Goal: Find specific page/section: Find specific page/section

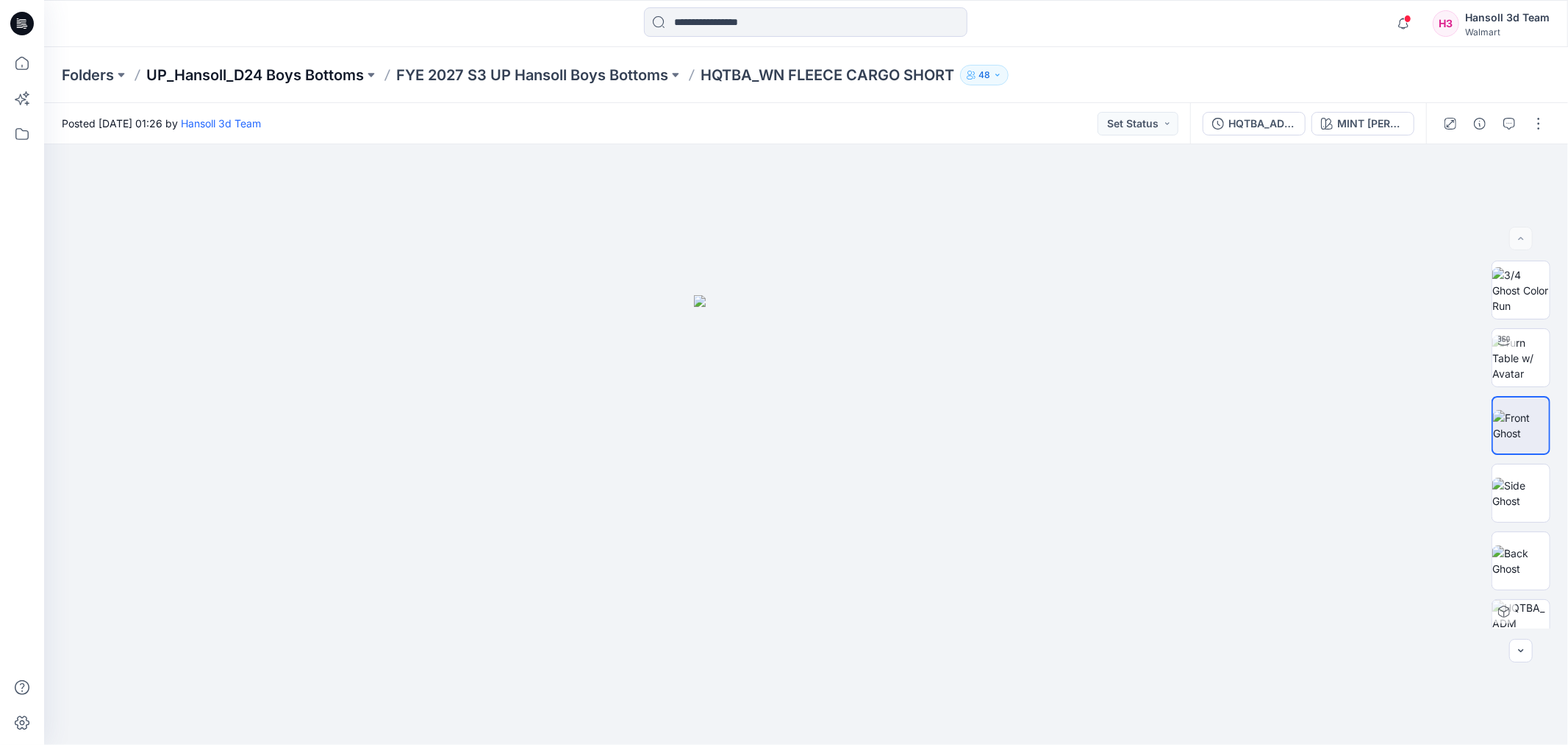
drag, startPoint x: 0, startPoint y: 0, endPoint x: 201, endPoint y: 76, distance: 214.9
click at [201, 76] on p "UP_Hansoll_D24 Boys Bottoms" at bounding box center [255, 75] width 218 height 21
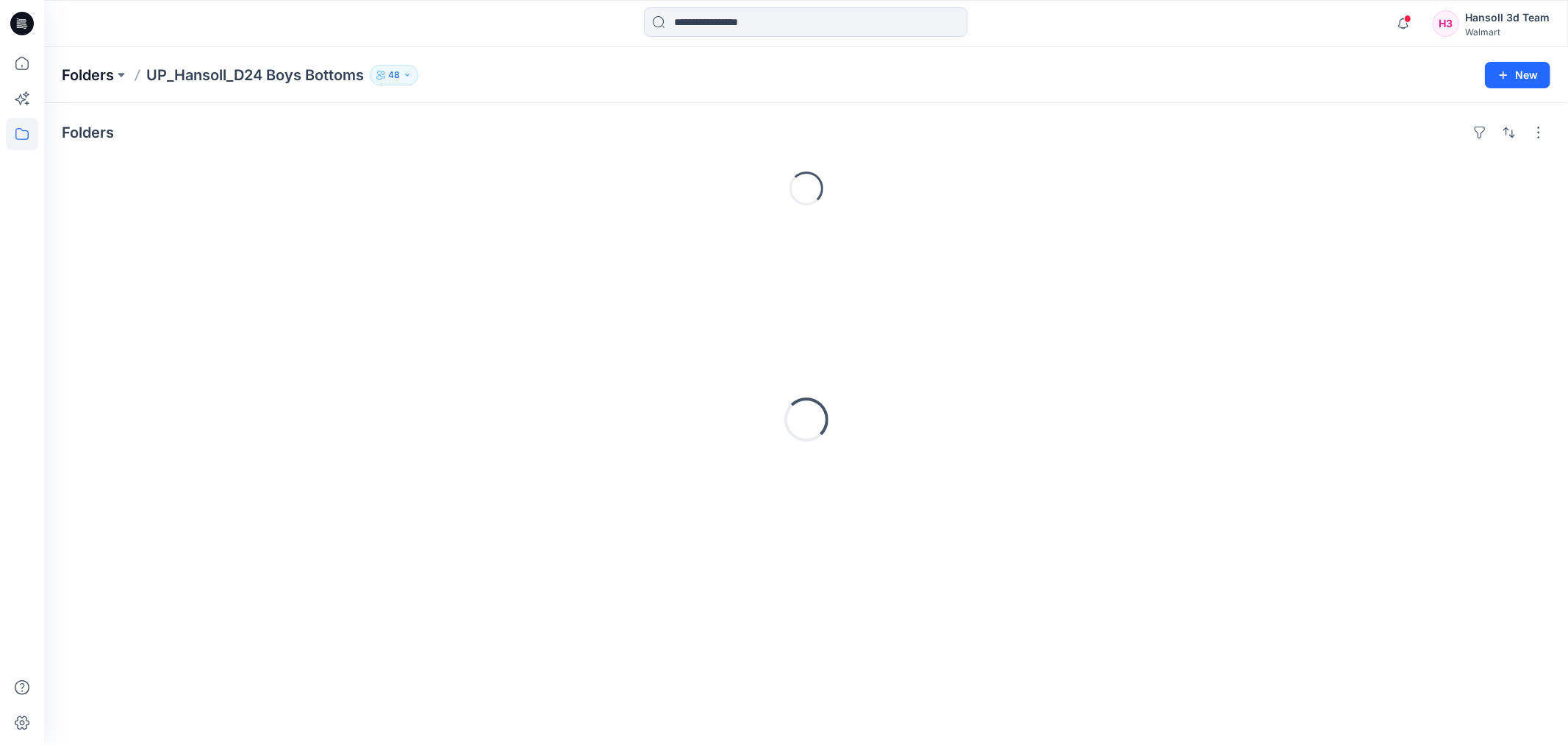
click at [102, 73] on p "Folders" at bounding box center [87, 75] width 52 height 21
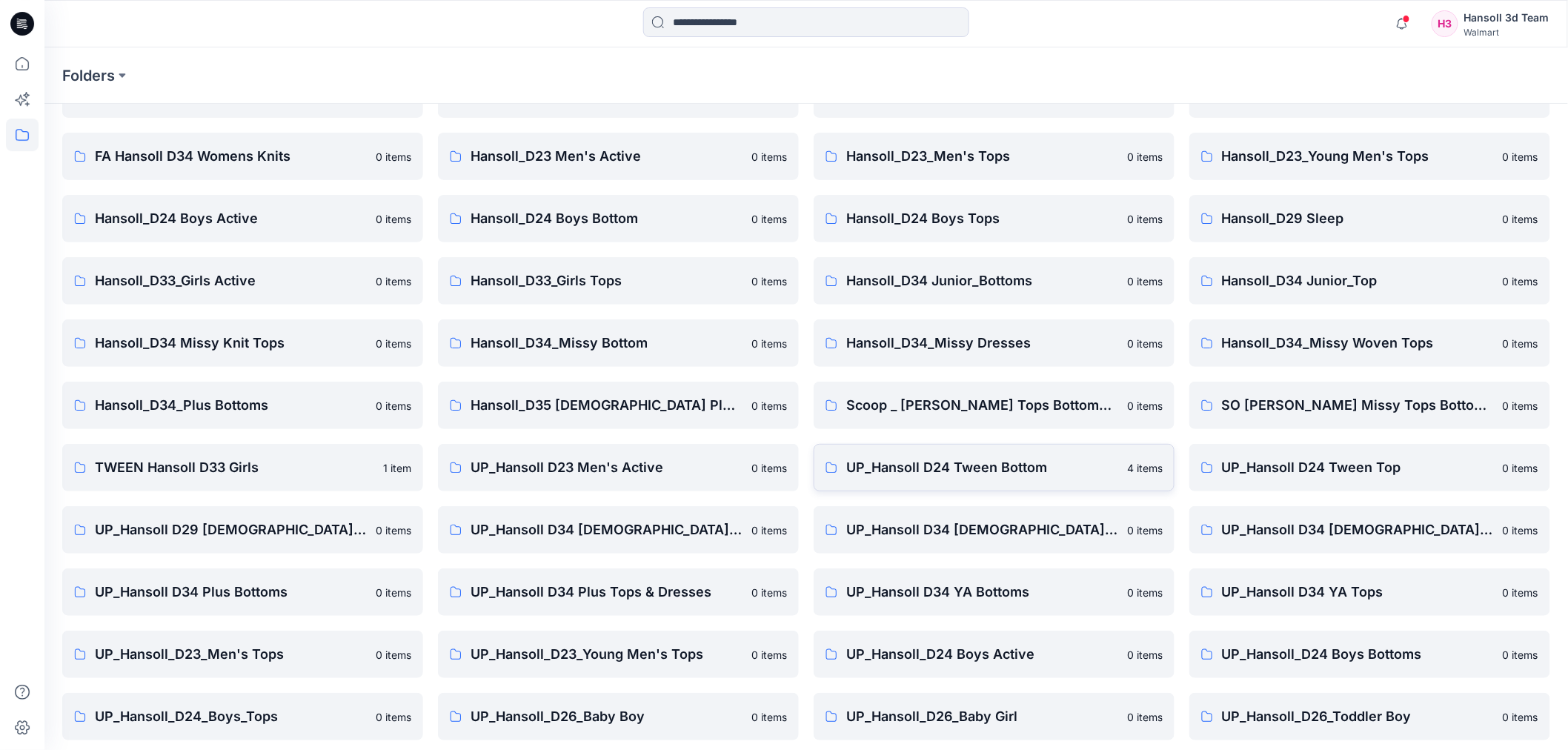
scroll to position [163, 0]
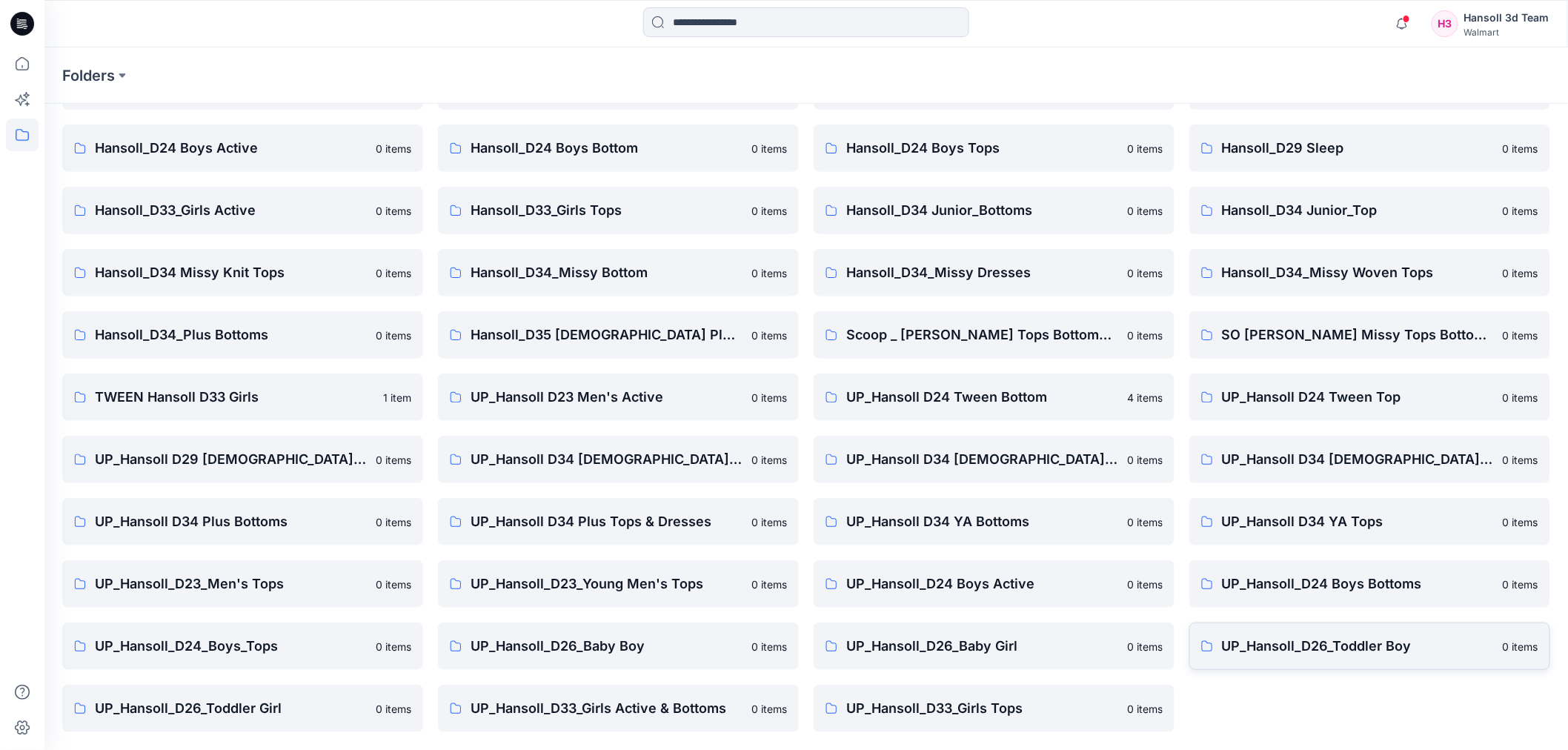
click at [1441, 643] on p "UP_Hansoll_D26_Toddler Boy" at bounding box center [1358, 646] width 272 height 21
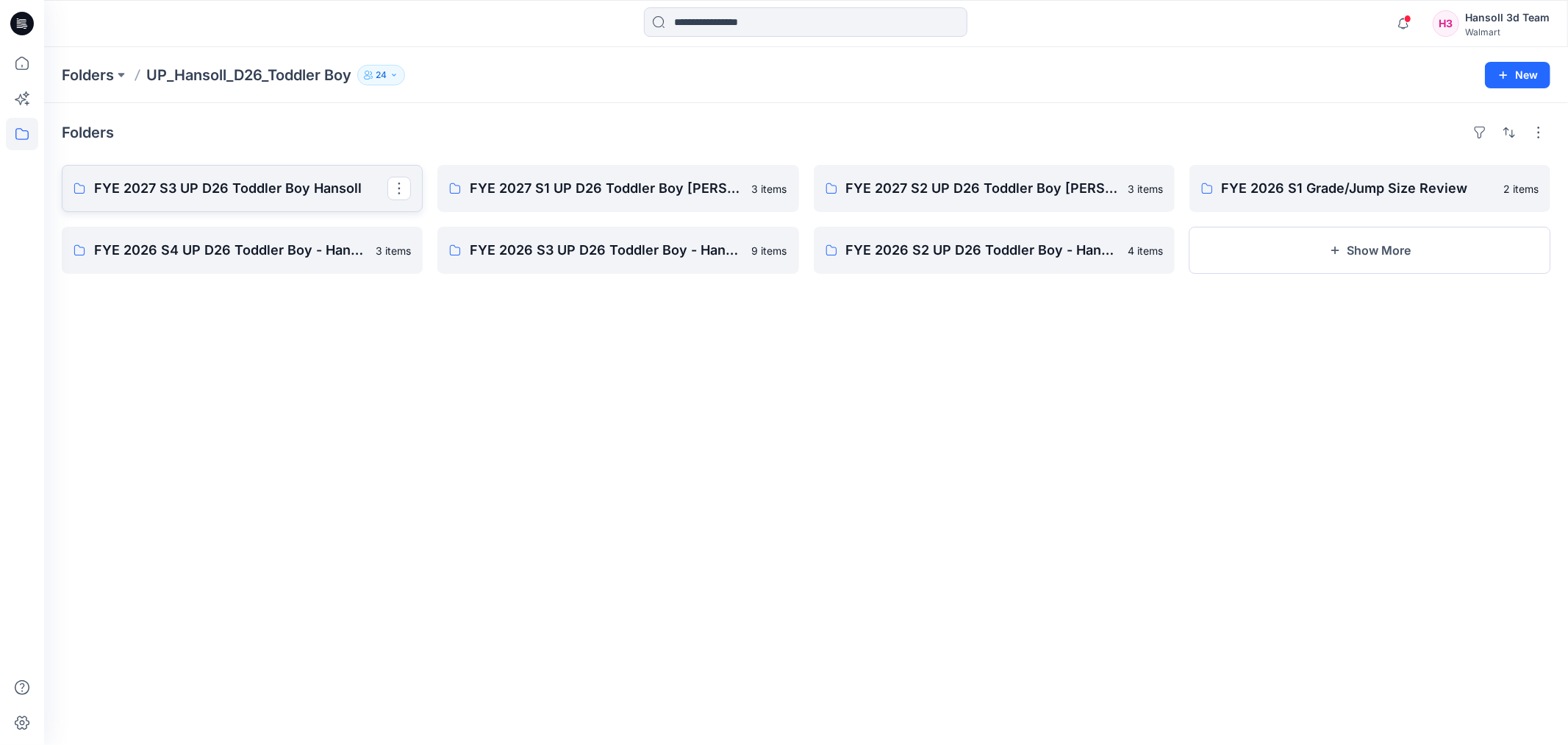
click at [295, 205] on link "FYE 2027 S3 UP D26 Toddler Boy Hansoll" at bounding box center [242, 187] width 361 height 47
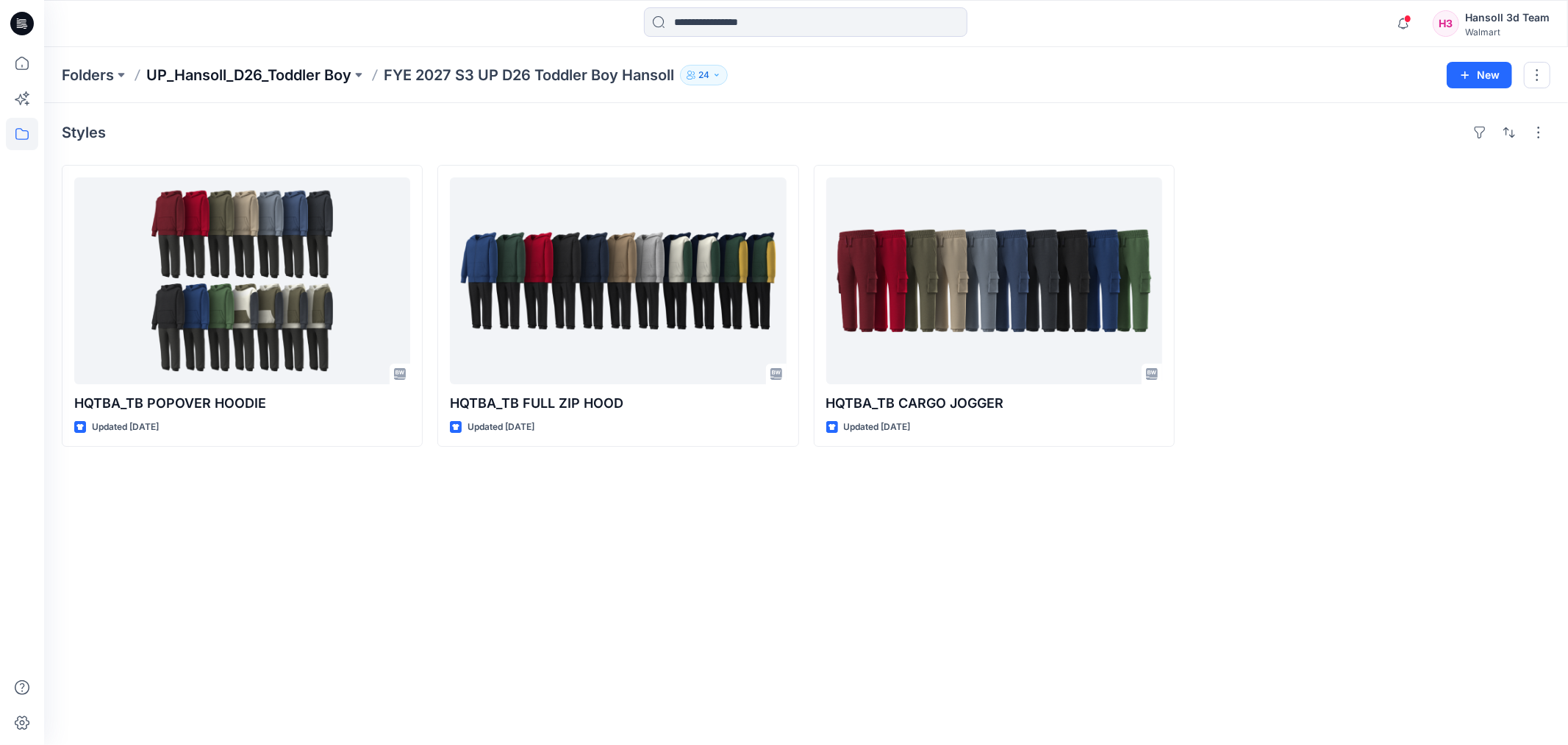
click at [331, 72] on p "UP_Hansoll_D26_Toddler Boy" at bounding box center [249, 75] width 205 height 21
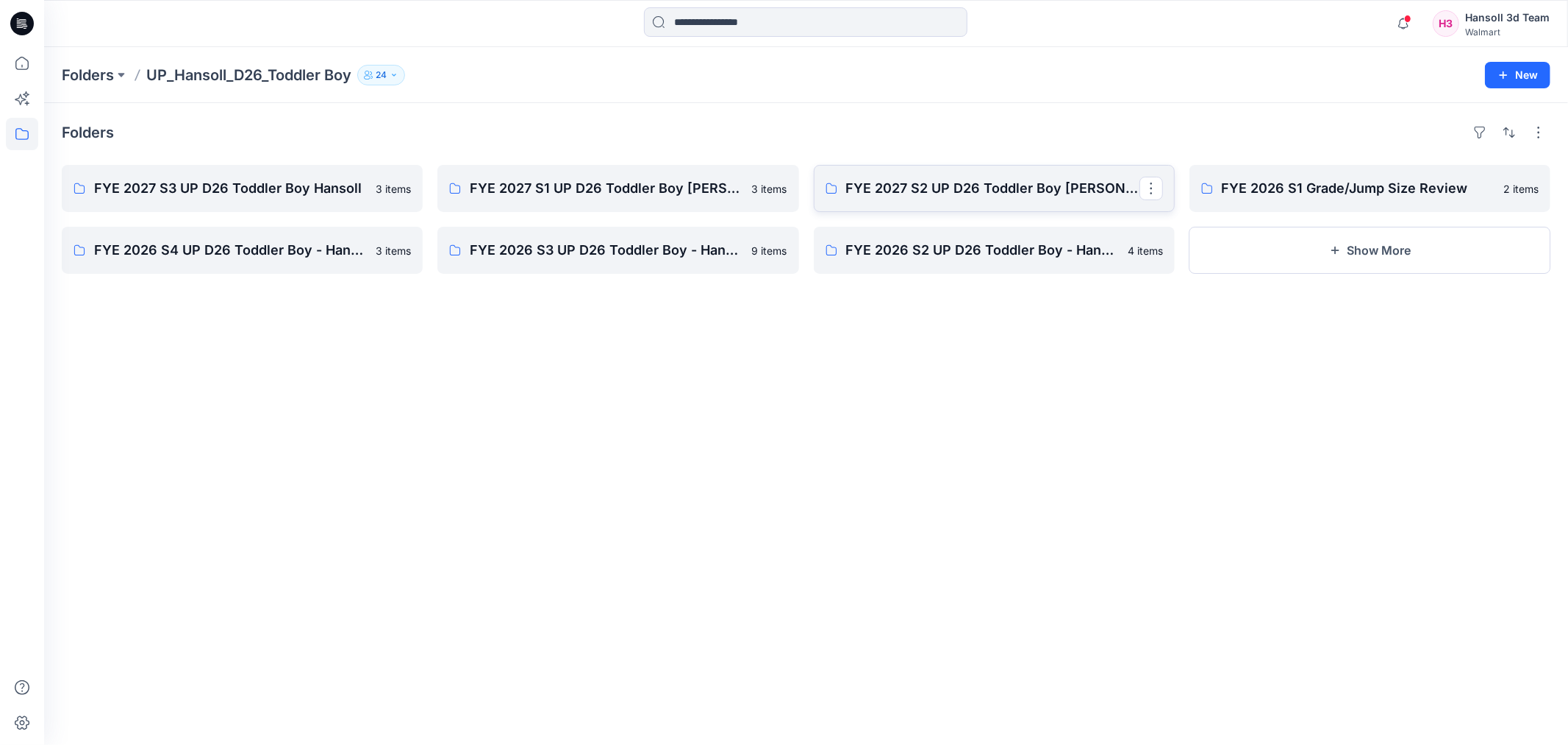
click at [932, 202] on link "FYE 2027 S2 UP D26 Toddler Boy [PERSON_NAME]" at bounding box center [995, 187] width 361 height 47
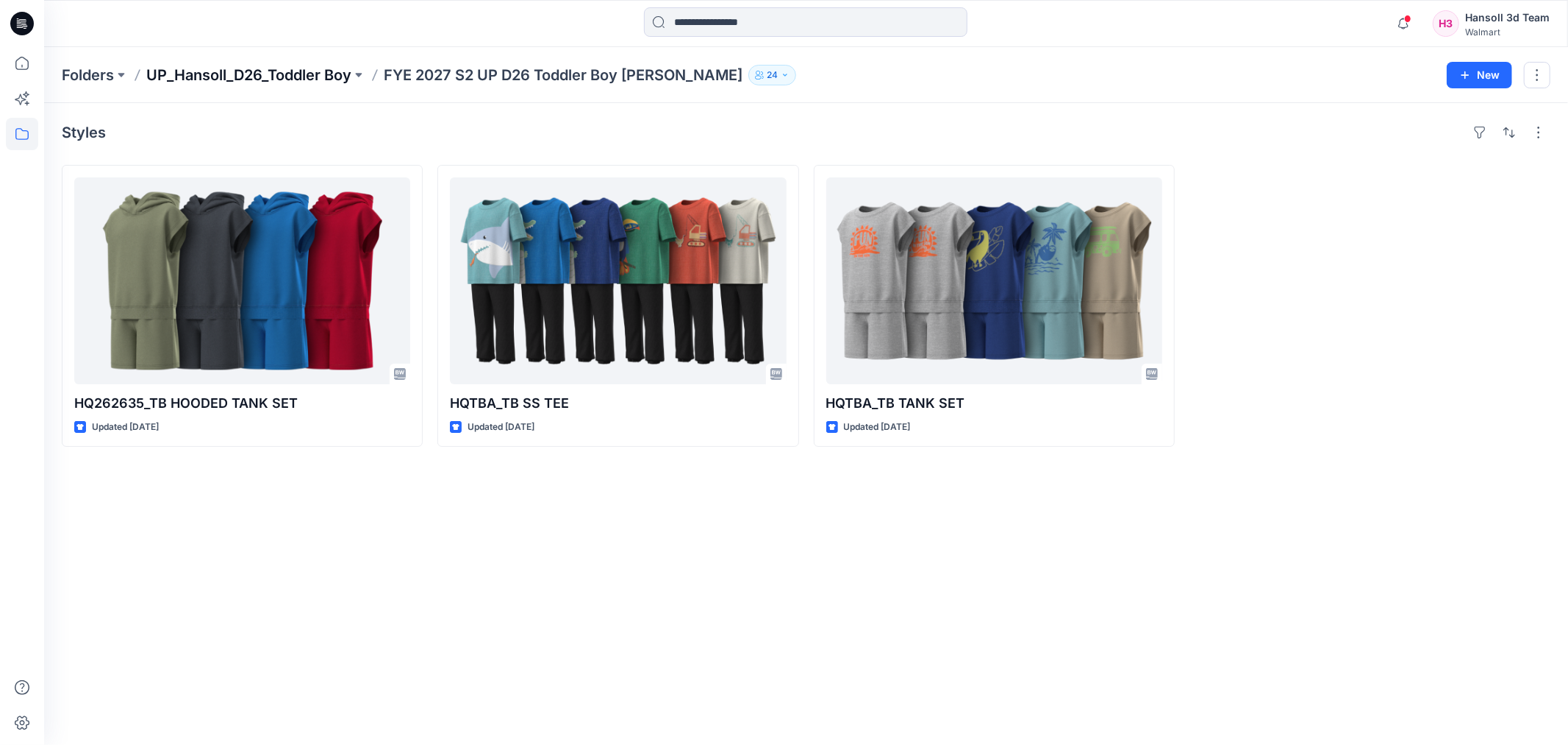
click at [255, 69] on p "UP_Hansoll_D26_Toddler Boy" at bounding box center [249, 75] width 205 height 21
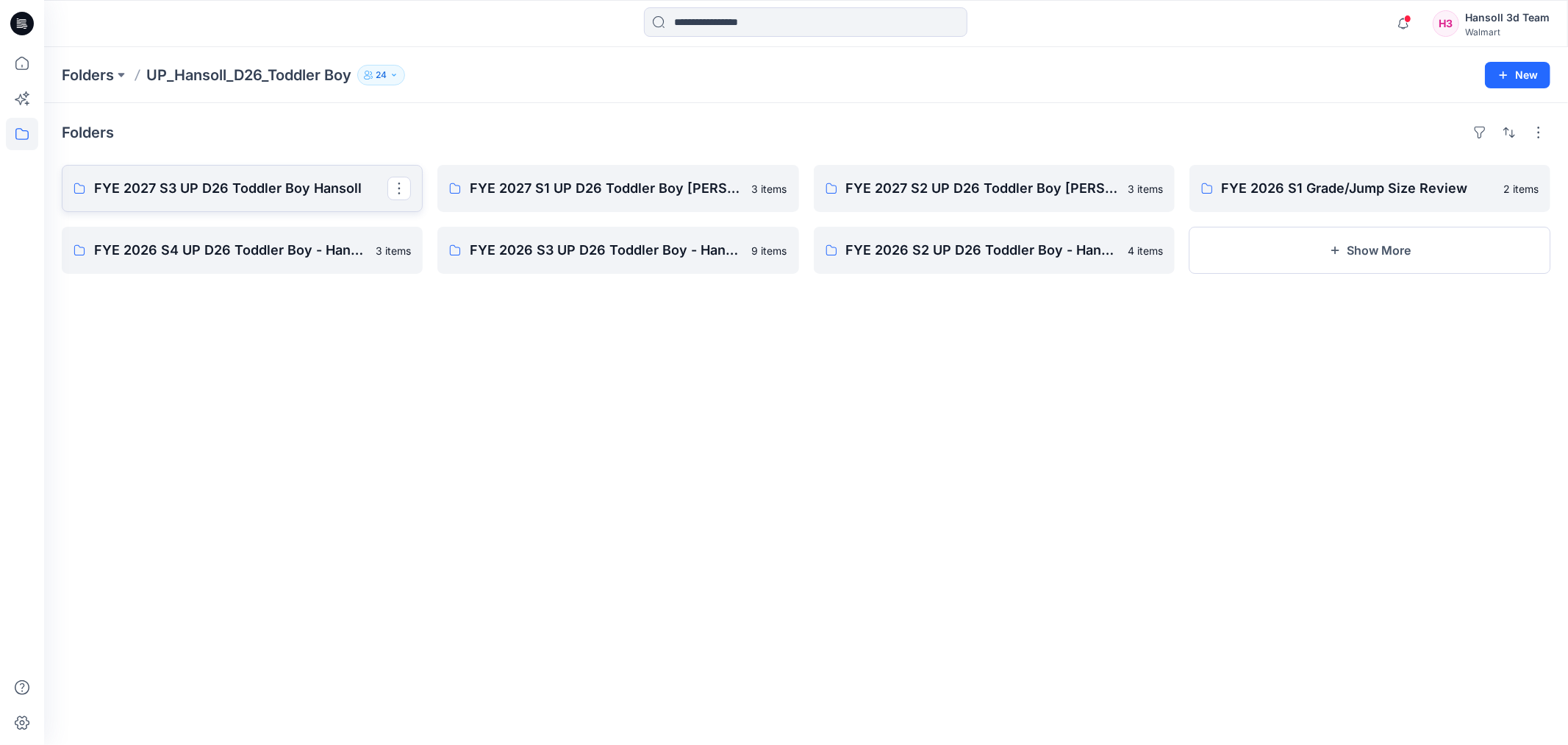
click at [229, 180] on p "FYE 2027 S3 UP D26 Toddler Boy Hansoll" at bounding box center [241, 188] width 294 height 21
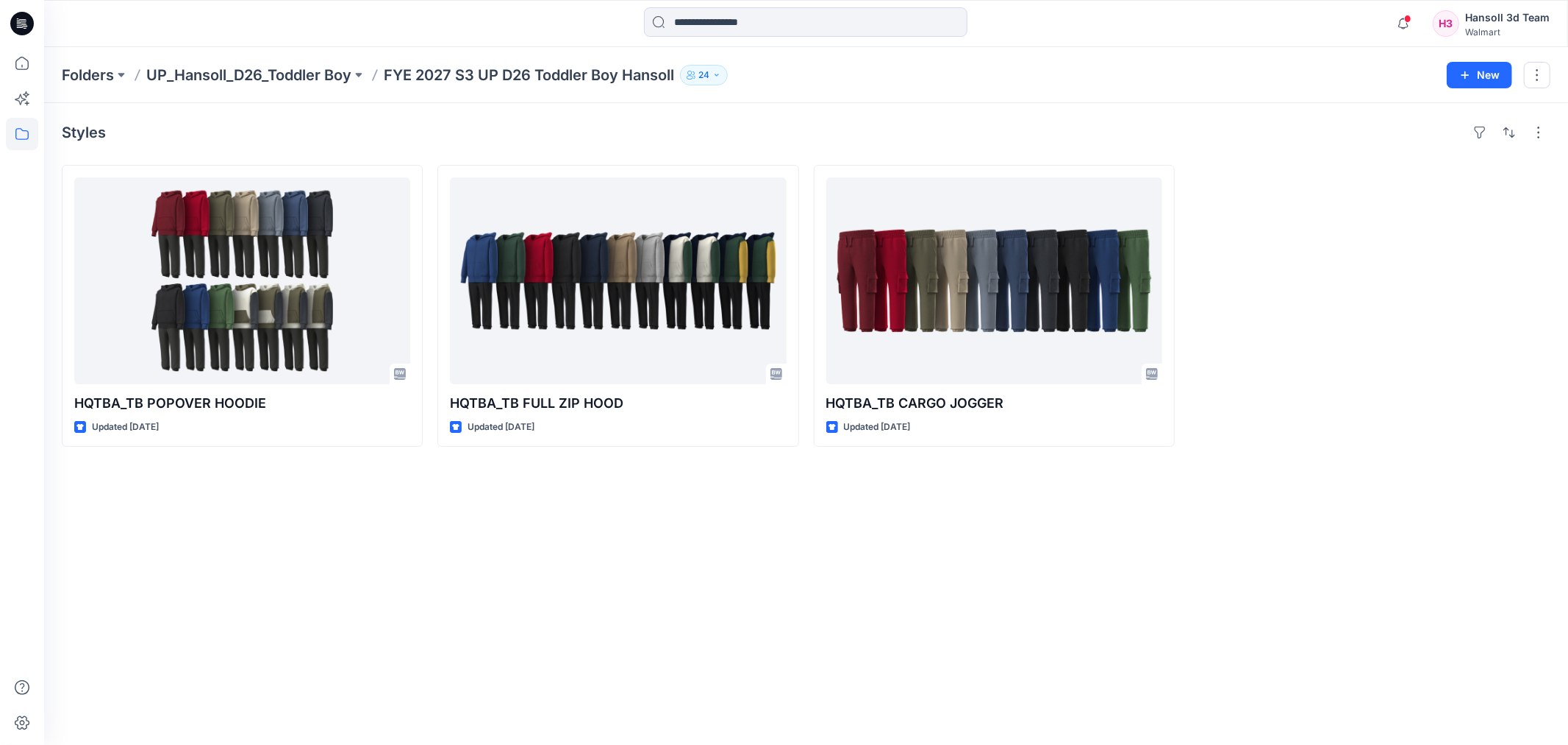
drag, startPoint x: 1033, startPoint y: 571, endPoint x: 1308, endPoint y: 218, distance: 447.5
click at [1039, 568] on div "Styles HQTBA_TB POPOVER HOODIE Updated [DATE] HQTBA_TB FULL ZIP HOOD Updated [D…" at bounding box center [805, 423] width 1524 height 641
